Goal: Information Seeking & Learning: Check status

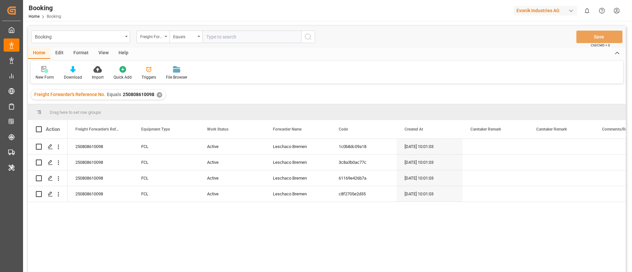
click at [158, 93] on div "✕" at bounding box center [160, 95] width 6 height 6
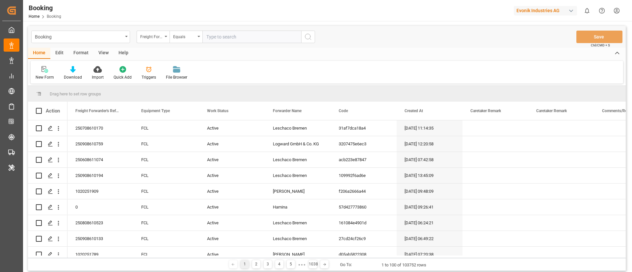
click at [80, 52] on div "Format" at bounding box center [80, 53] width 25 height 11
click at [48, 69] on div at bounding box center [45, 69] width 19 height 7
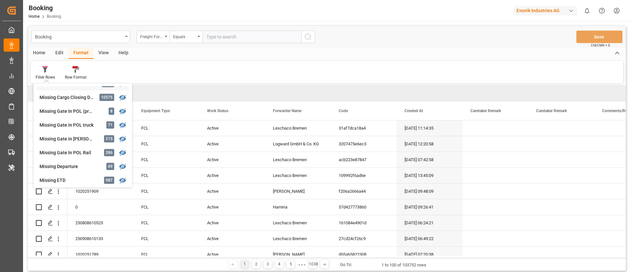
scroll to position [100, 0]
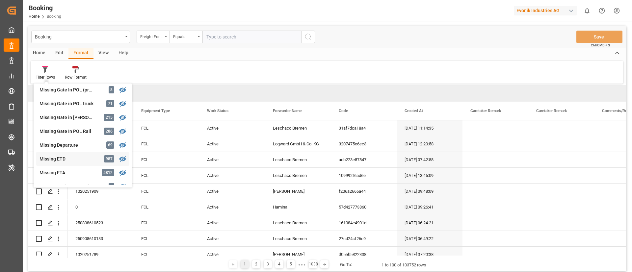
click at [70, 161] on div "Missing ETD" at bounding box center [68, 159] width 58 height 7
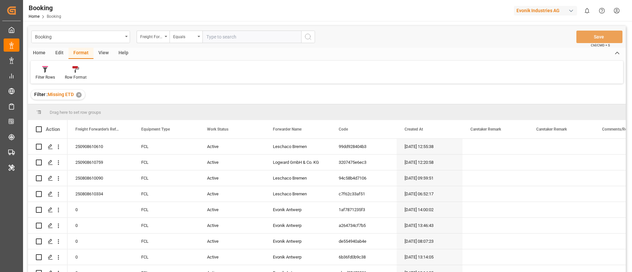
click at [105, 52] on div "View" at bounding box center [103, 53] width 20 height 11
click at [47, 71] on div at bounding box center [42, 69] width 13 height 7
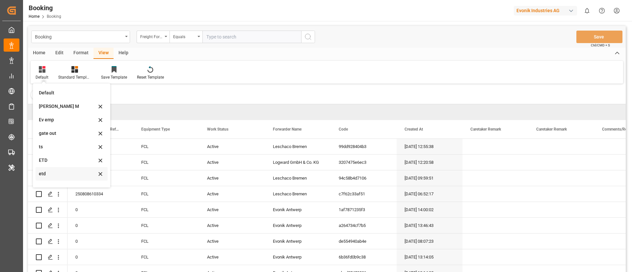
click at [55, 173] on div "etd" at bounding box center [68, 174] width 58 height 7
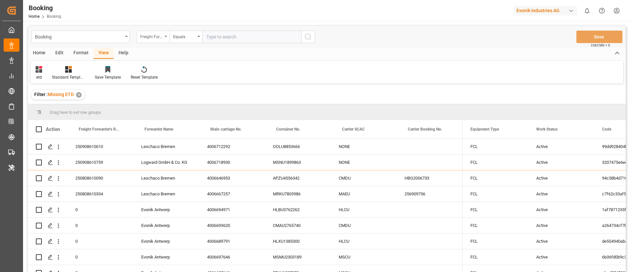
click at [151, 35] on div "Freight Forwarder's Reference No." at bounding box center [151, 36] width 22 height 8
type input "Crea"
click at [173, 66] on div "Created At" at bounding box center [186, 67] width 98 height 14
click at [180, 34] on div "Equals" at bounding box center [184, 36] width 22 height 8
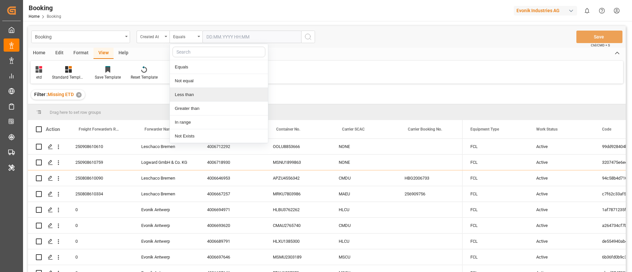
click at [194, 95] on div "Less than" at bounding box center [219, 95] width 98 height 14
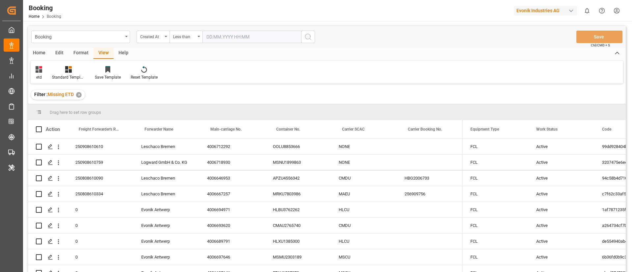
click at [223, 35] on input "text" at bounding box center [251, 37] width 99 height 13
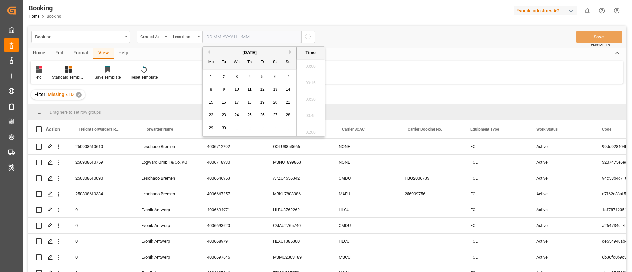
scroll to position [677, 0]
click at [208, 52] on button "Previous Month" at bounding box center [208, 52] width 4 height 4
click at [251, 126] on span "31" at bounding box center [249, 128] width 4 height 5
type input "31.07.2025 00:00"
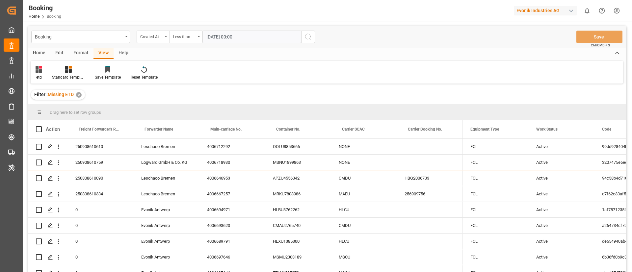
click at [305, 35] on circle "search button" at bounding box center [307, 36] width 5 height 5
click at [152, 37] on div "Created At" at bounding box center [151, 36] width 22 height 8
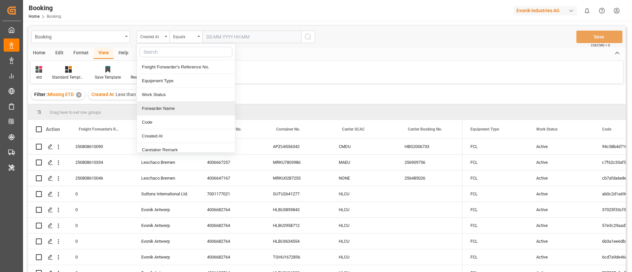
click at [168, 106] on div "Forwarder Name" at bounding box center [186, 109] width 98 height 14
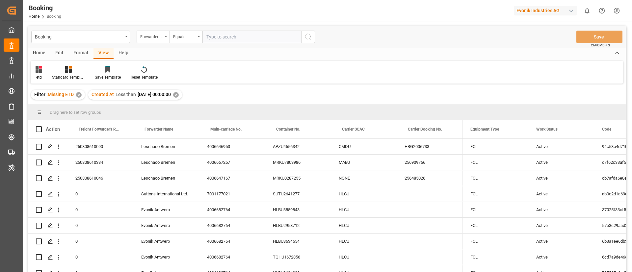
type input "w"
type input "evonik antwerp"
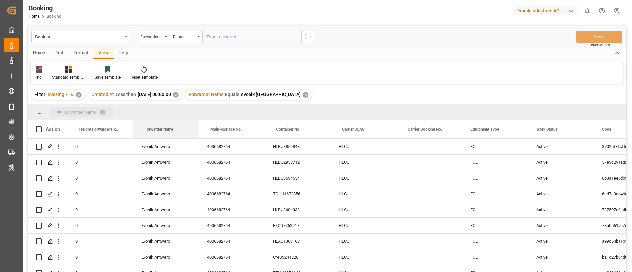
drag, startPoint x: 158, startPoint y: 127, endPoint x: 158, endPoint y: 111, distance: 16.5
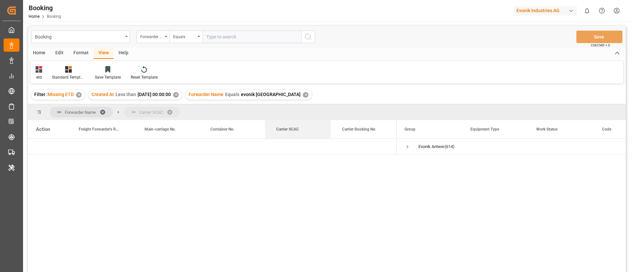
drag, startPoint x: 297, startPoint y: 124, endPoint x: 293, endPoint y: 112, distance: 12.9
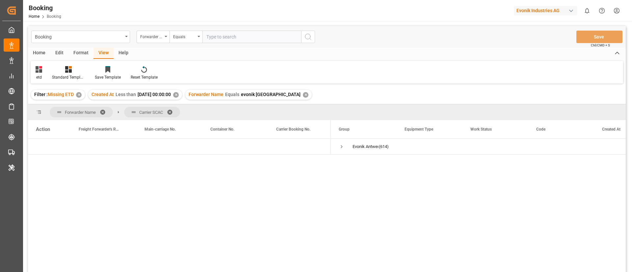
scroll to position [49, 0]
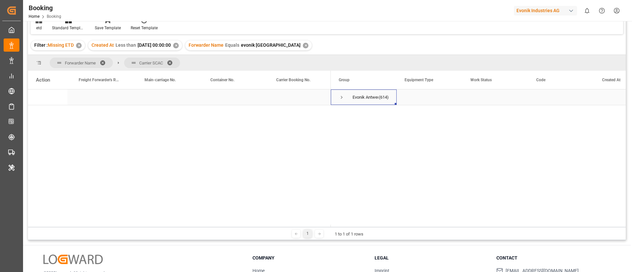
click at [340, 95] on span "Press SPACE to select this row." at bounding box center [342, 97] width 6 height 6
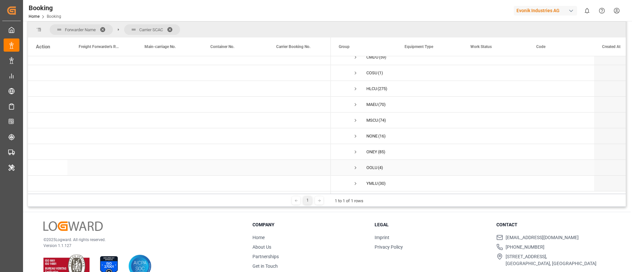
scroll to position [97, 0]
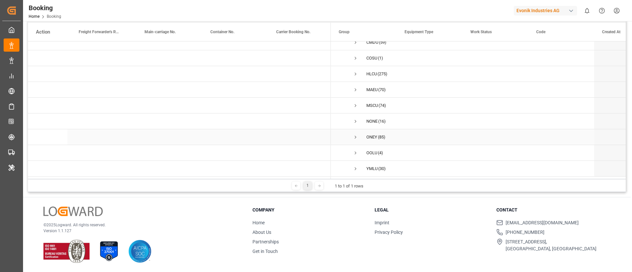
click at [356, 136] on span "Press SPACE to select this row." at bounding box center [356, 137] width 6 height 6
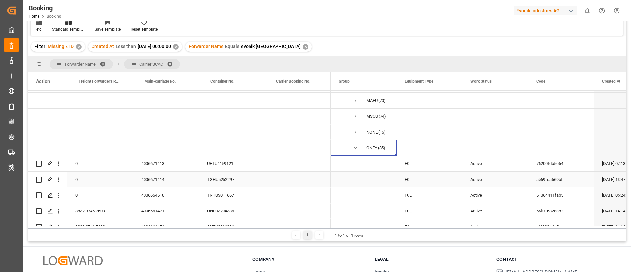
scroll to position [74, 0]
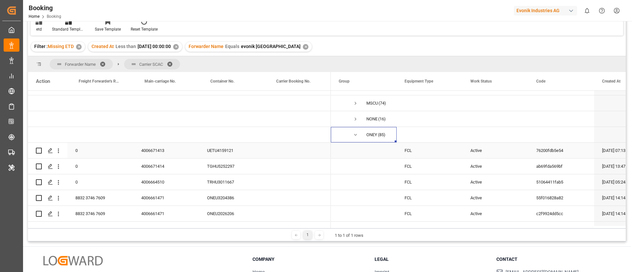
click at [168, 148] on div "4006671413" at bounding box center [166, 150] width 66 height 15
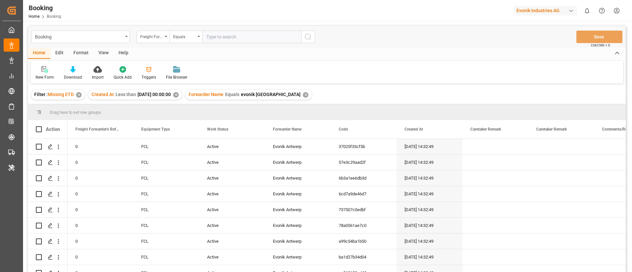
click at [179, 94] on div "✕" at bounding box center [176, 95] width 6 height 6
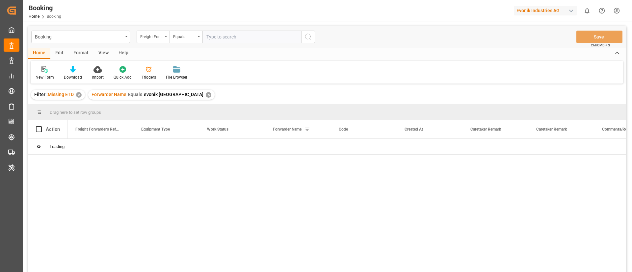
click at [206, 95] on div "✕" at bounding box center [209, 95] width 6 height 6
click at [78, 96] on div "✕" at bounding box center [79, 95] width 6 height 6
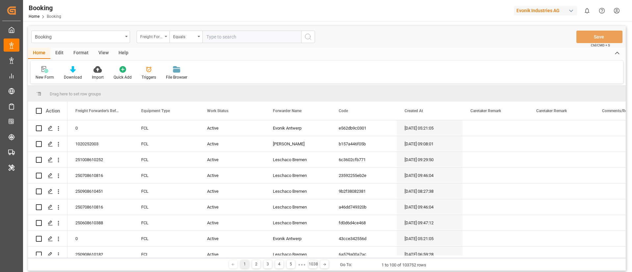
click at [158, 38] on div "Freight Forwarder's Reference No." at bounding box center [151, 36] width 22 height 8
type input "MAIN"
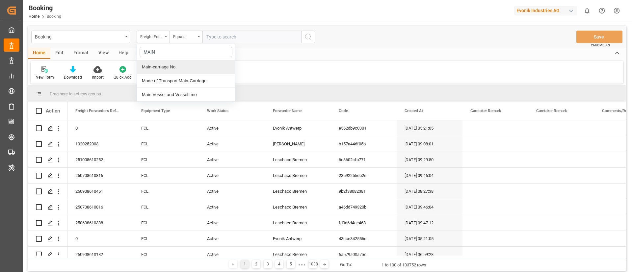
click at [167, 66] on div "Main-carriage No." at bounding box center [186, 67] width 98 height 14
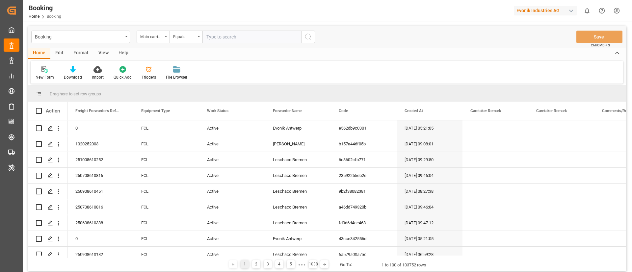
click at [236, 34] on input "text" at bounding box center [251, 37] width 99 height 13
paste input "4006671413"
type input "4006671413"
click at [154, 34] on div "Freight Forwarder's Reference No." at bounding box center [151, 36] width 22 height 8
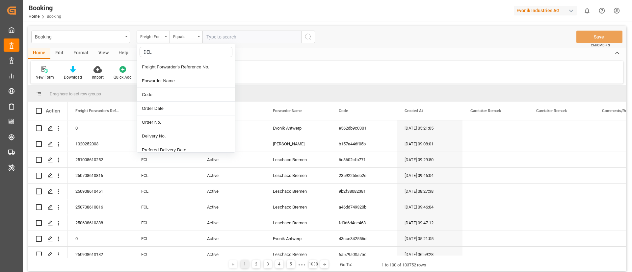
type input "DELI"
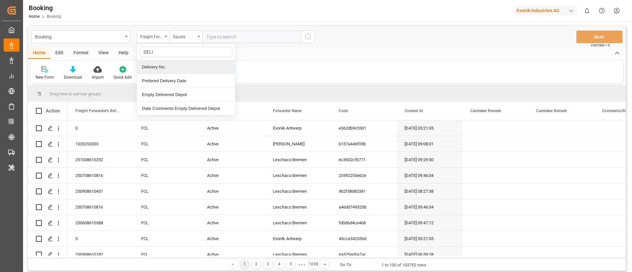
click at [192, 63] on div "Delivery No." at bounding box center [186, 67] width 98 height 14
